Goal: Information Seeking & Learning: Learn about a topic

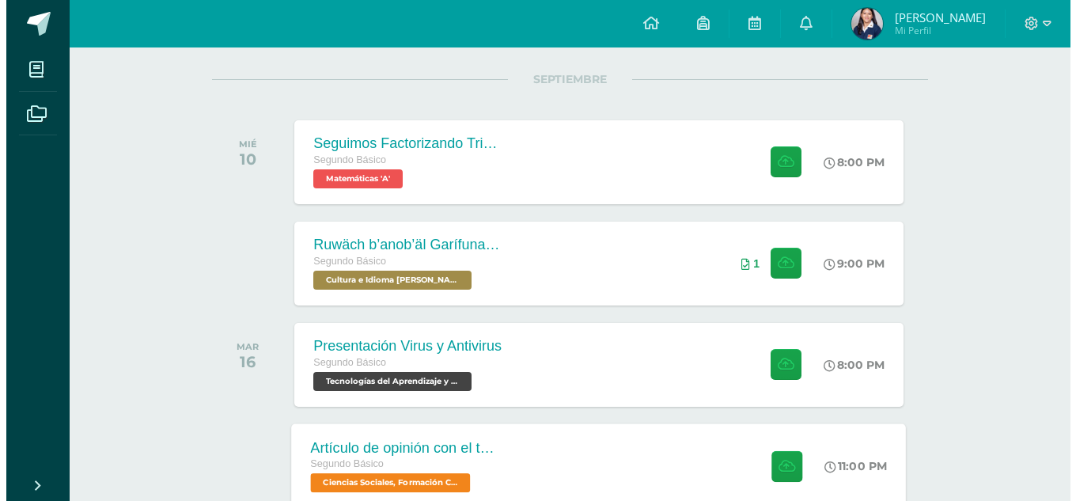
scroll to position [190, 0]
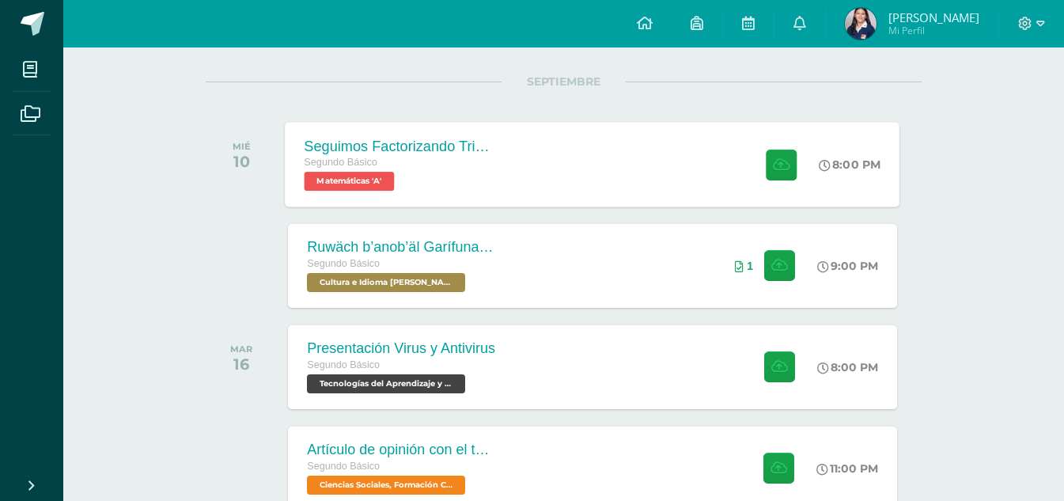
click at [606, 163] on div "Seguimos Factorizando Trinomios Segundo Básico Matemáticas 'A' 8:00 PM Seguimos…" at bounding box center [593, 164] width 615 height 85
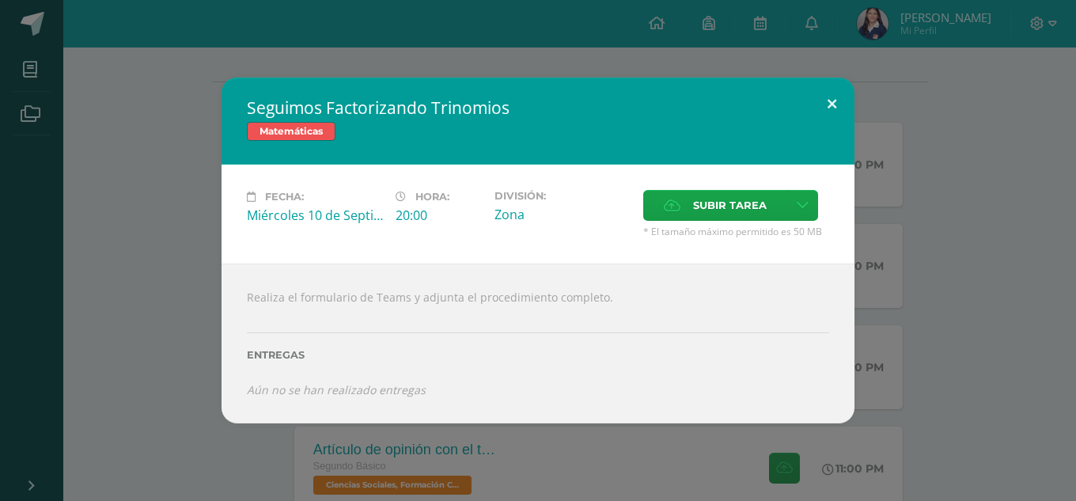
click at [837, 94] on button at bounding box center [831, 105] width 45 height 54
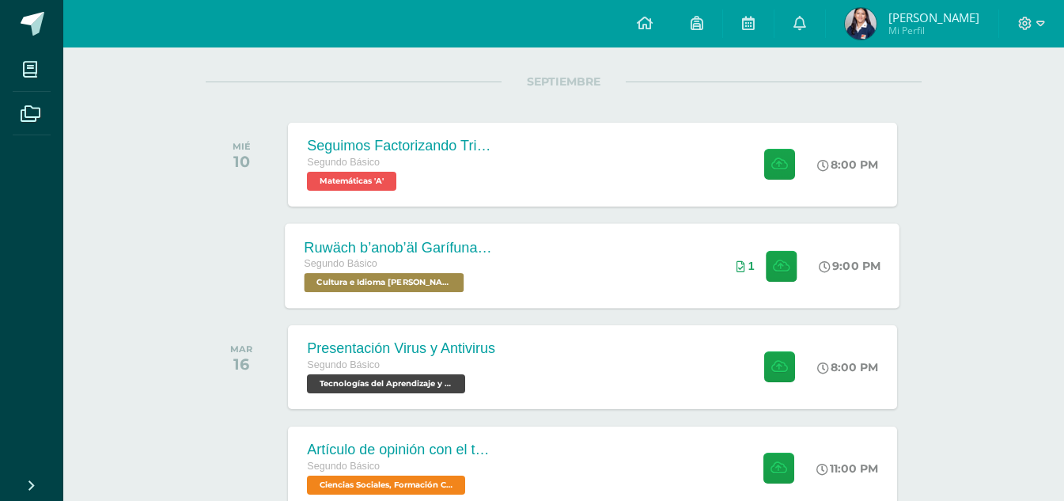
click at [614, 268] on div "Ruwäch b’anob’äl Garífuna - El arte garífuna. Segundo Básico Cultura e Idioma M…" at bounding box center [593, 265] width 615 height 85
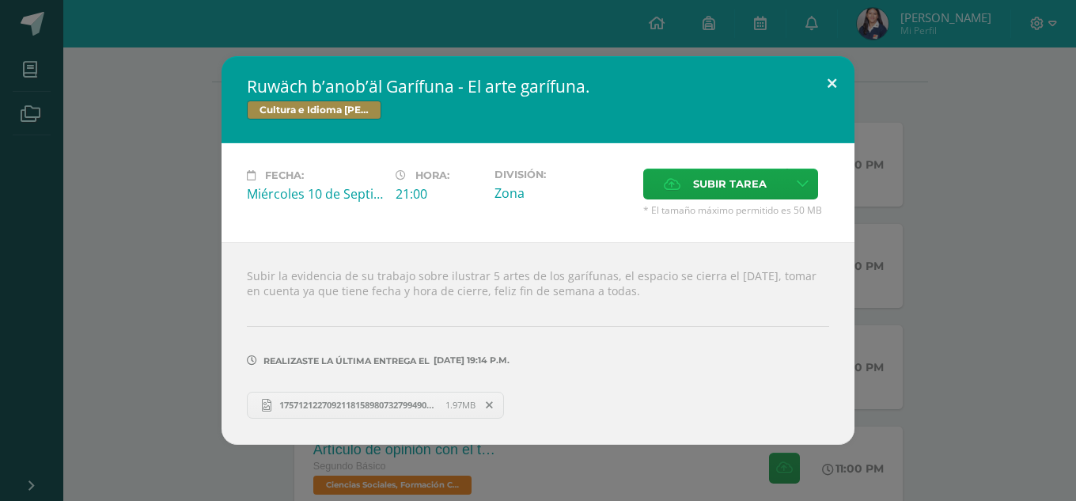
click at [827, 81] on button at bounding box center [831, 83] width 45 height 54
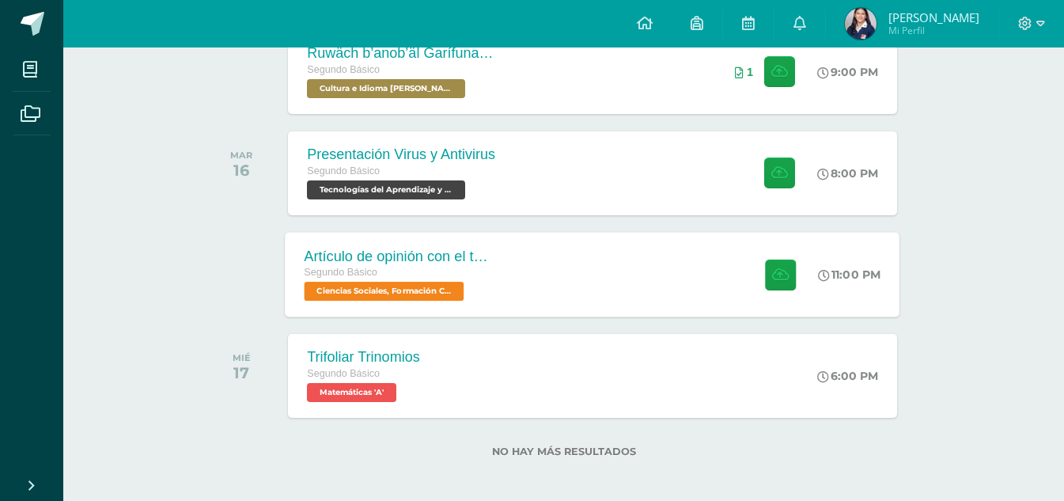
scroll to position [391, 0]
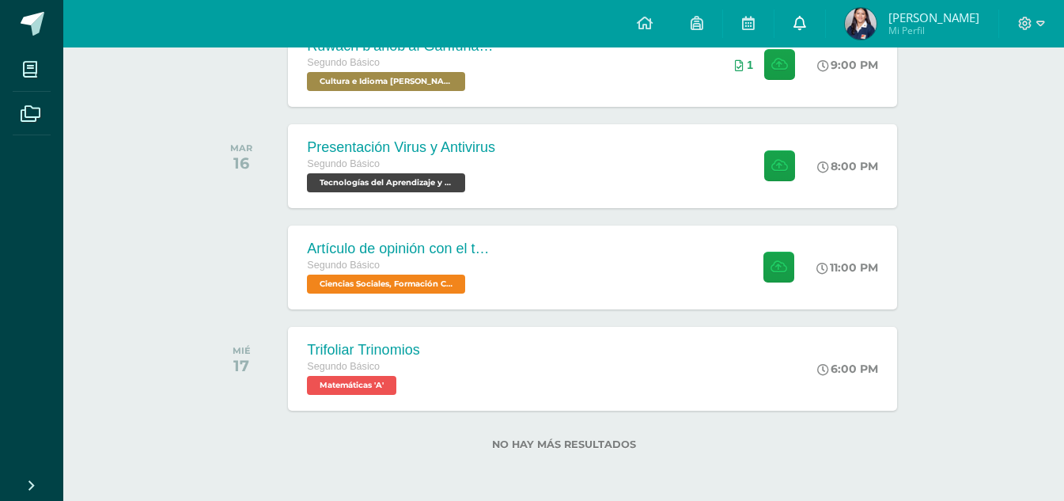
click at [824, 34] on link at bounding box center [799, 23] width 51 height 47
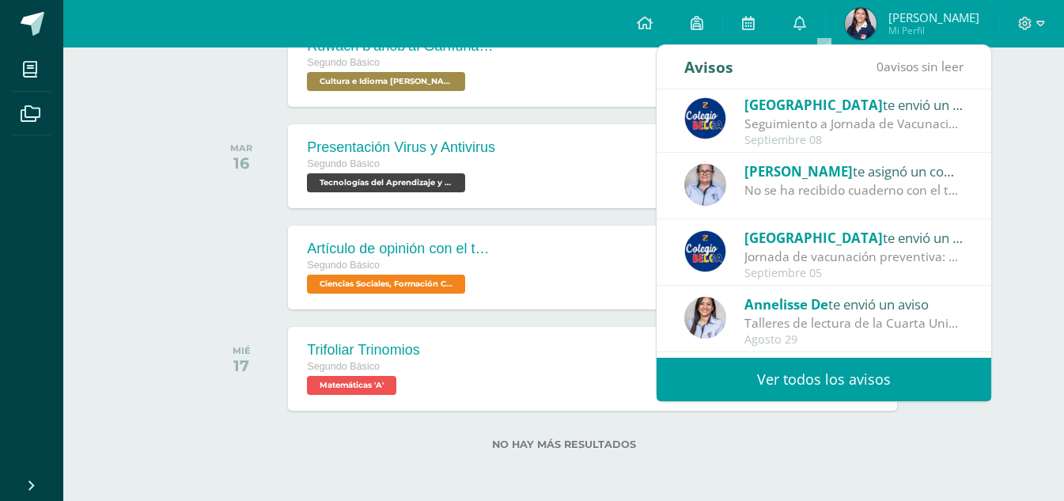
scroll to position [0, 0]
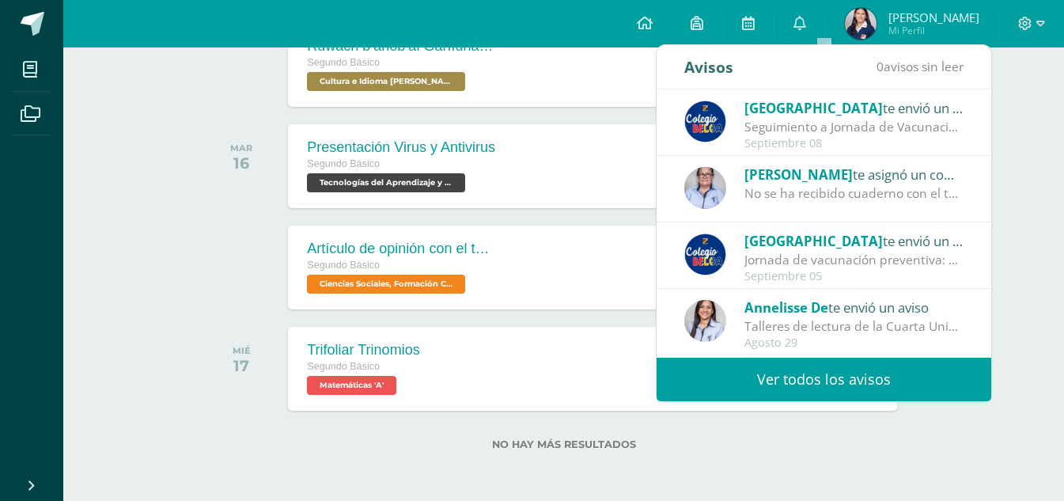
click at [798, 376] on link "Ver todos los avisos" at bounding box center [823, 378] width 335 height 43
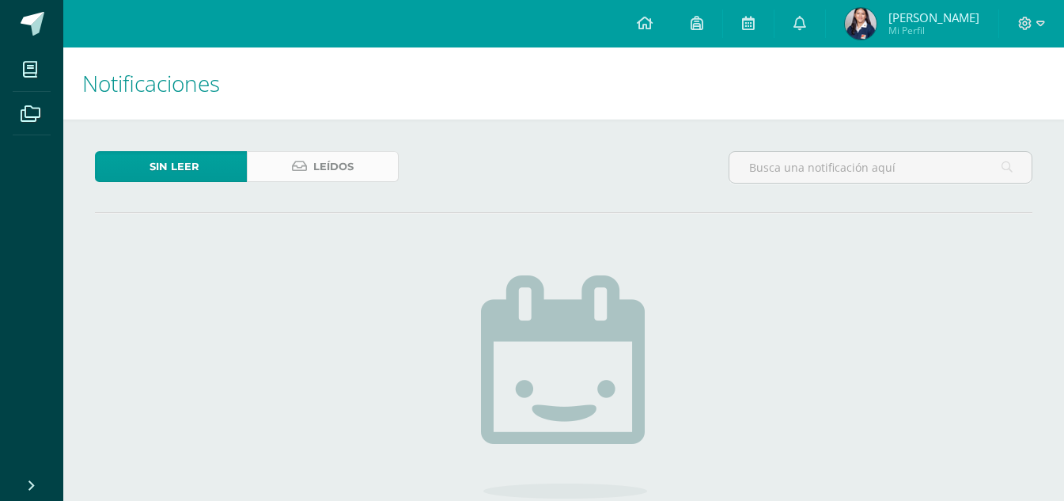
click at [341, 164] on span "Leídos" at bounding box center [333, 166] width 40 height 29
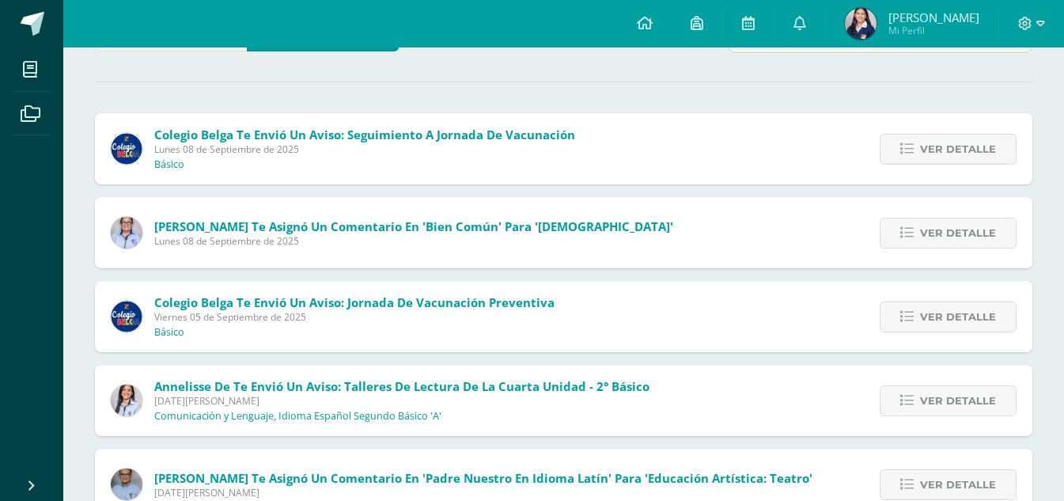
scroll to position [131, 0]
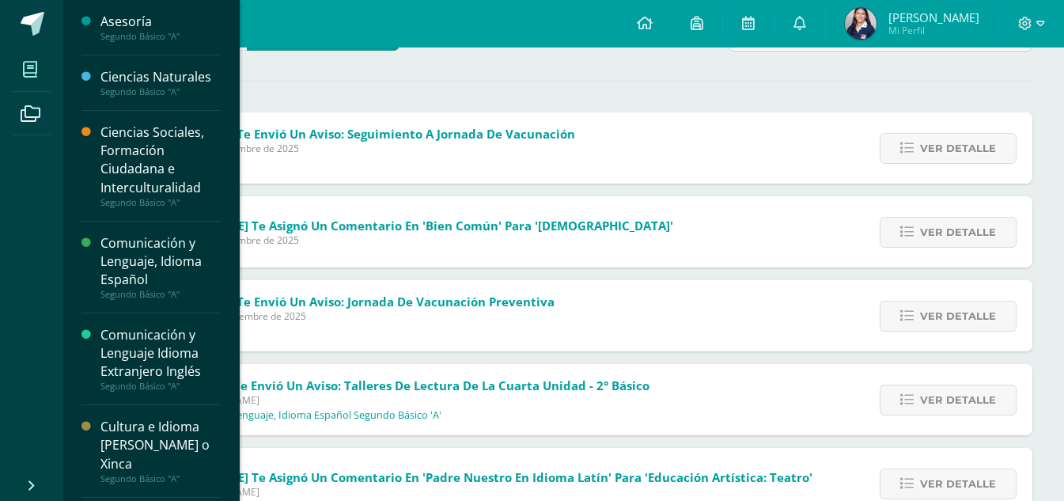
click at [27, 69] on icon at bounding box center [30, 70] width 14 height 16
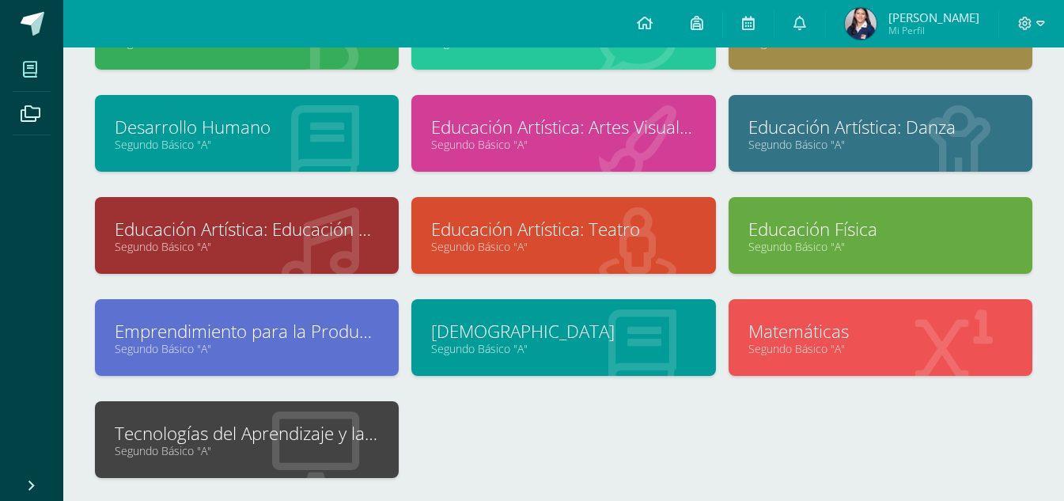
scroll to position [368, 0]
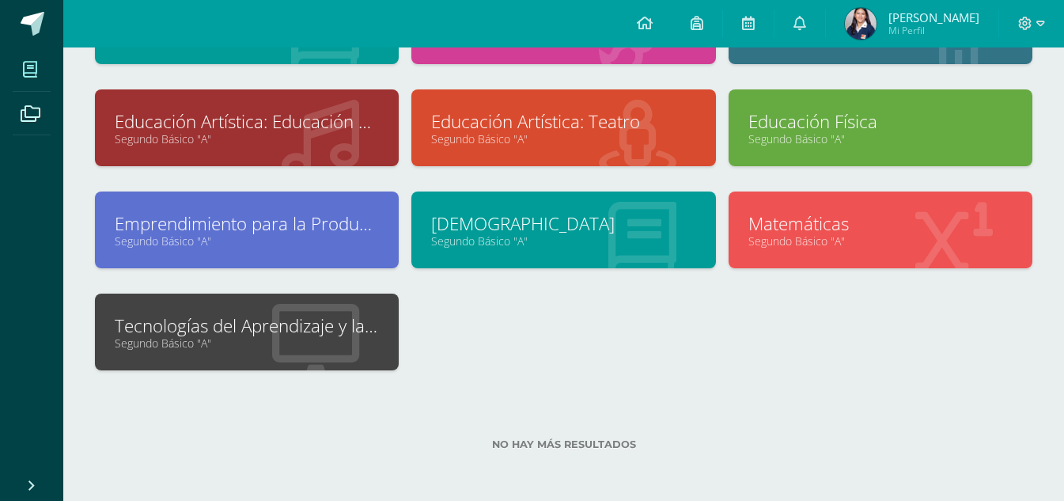
click at [238, 346] on link "Segundo Básico "A"" at bounding box center [247, 342] width 264 height 15
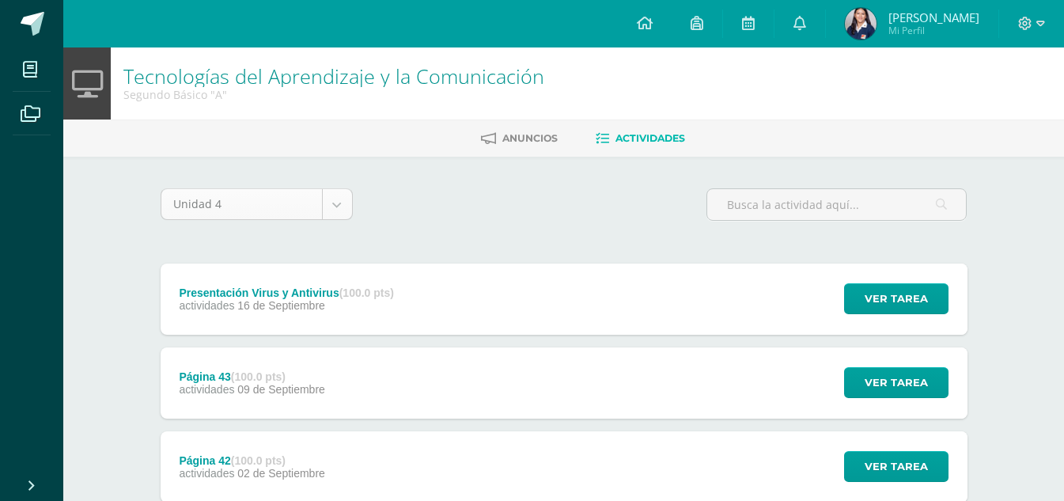
click at [312, 201] on body "Mis cursos Archivos Cerrar panel Asesoría Segundo Básico "A" Ciencias Naturales…" at bounding box center [532, 303] width 1064 height 607
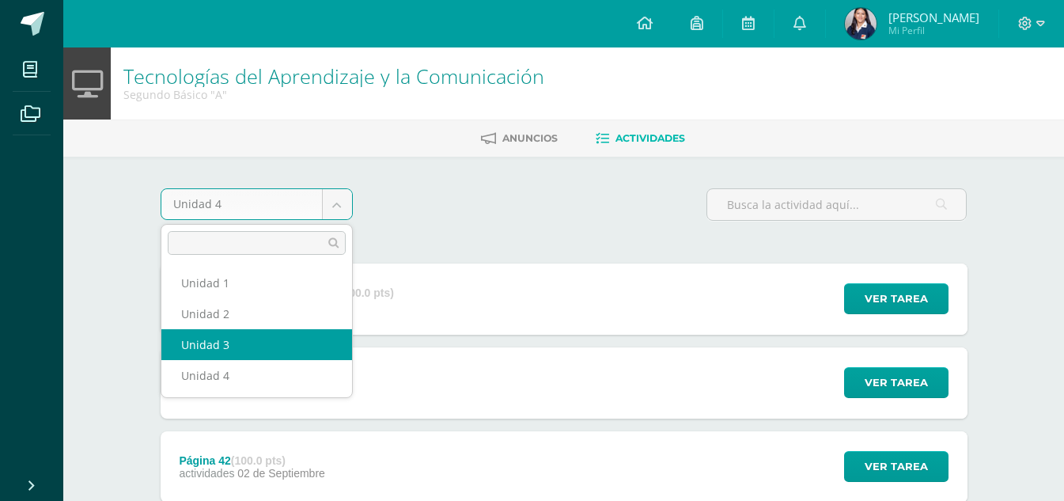
select select "Unidad 3"
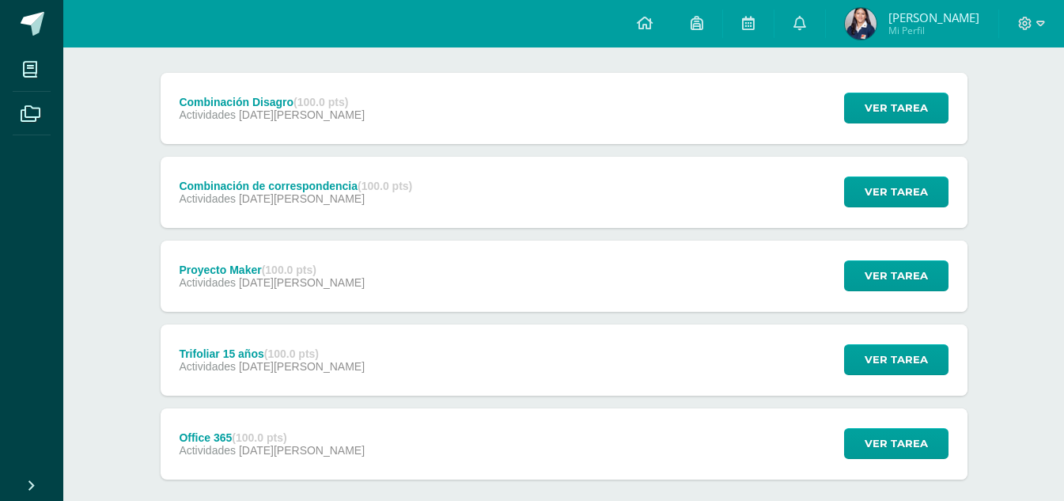
scroll to position [190, 0]
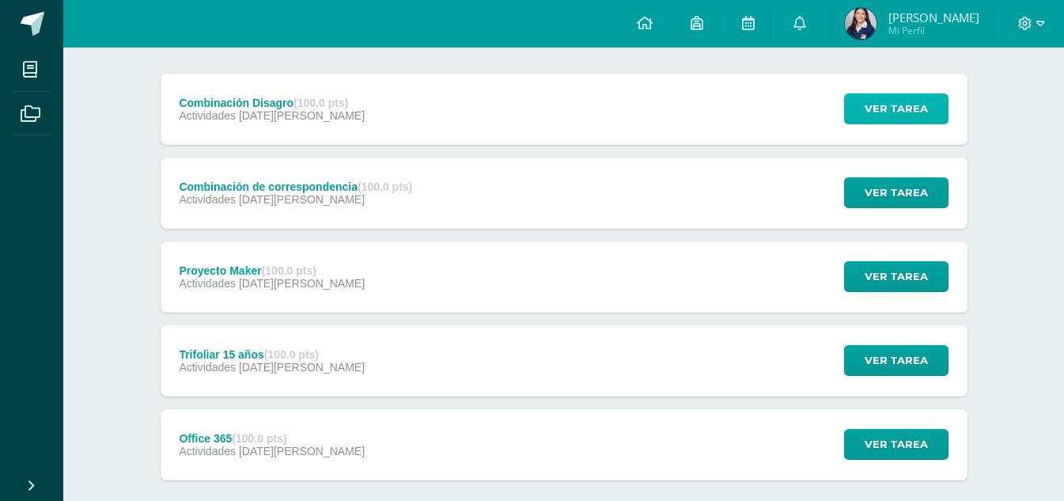
click at [942, 111] on button "Ver tarea" at bounding box center [896, 108] width 104 height 31
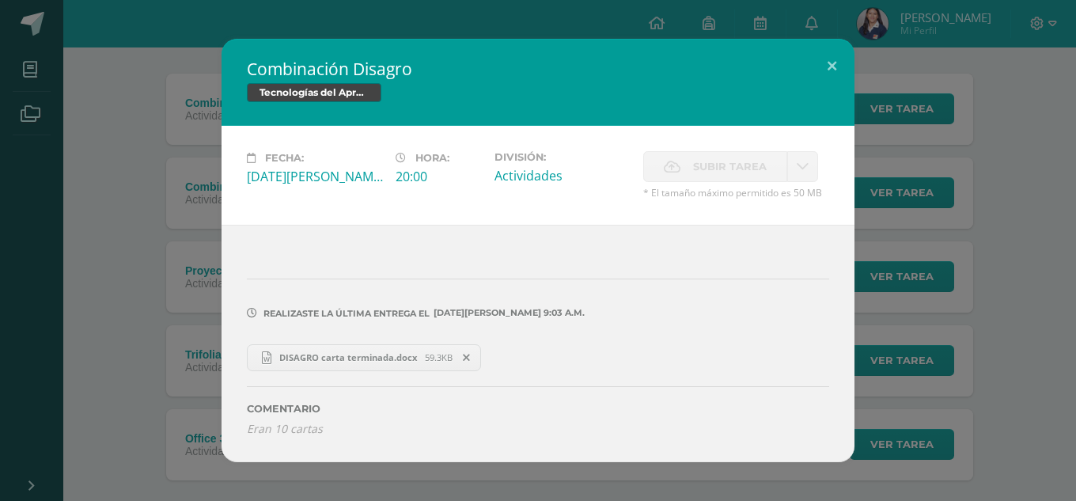
click at [404, 352] on span "DISAGRO carta terminada.docx" at bounding box center [347, 357] width 153 height 12
click at [834, 64] on button at bounding box center [831, 66] width 45 height 54
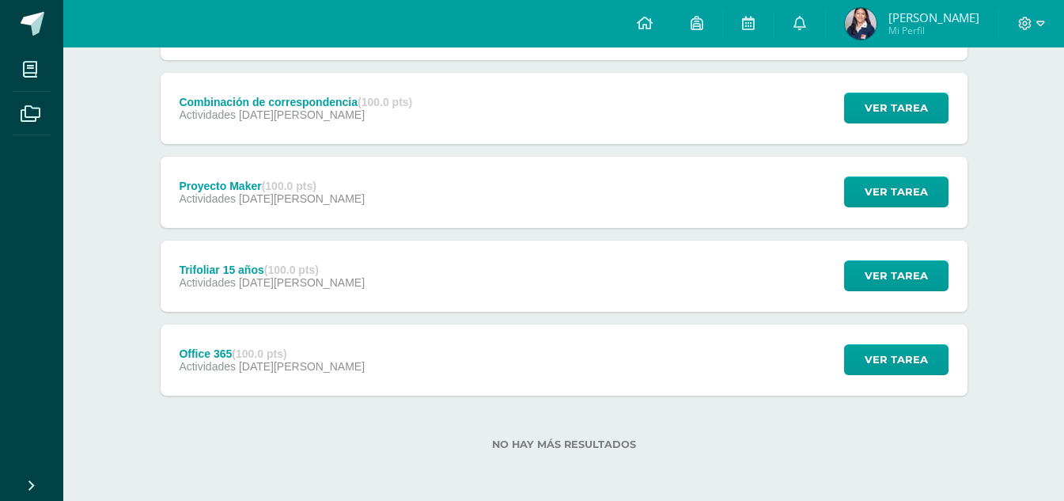
scroll to position [0, 0]
